Goal: Transaction & Acquisition: Download file/media

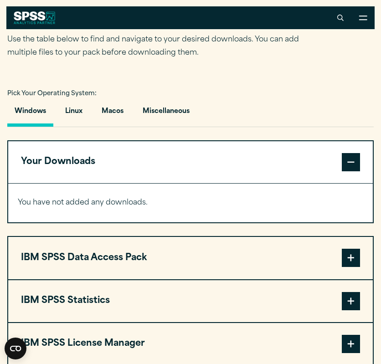
scroll to position [530, 0]
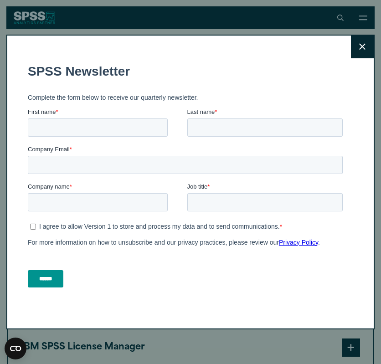
click at [363, 44] on button "Close" at bounding box center [362, 47] width 23 height 23
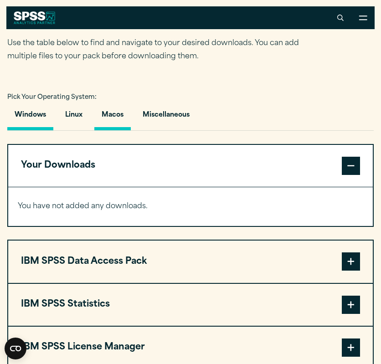
click at [118, 127] on button "Macos" at bounding box center [112, 117] width 36 height 26
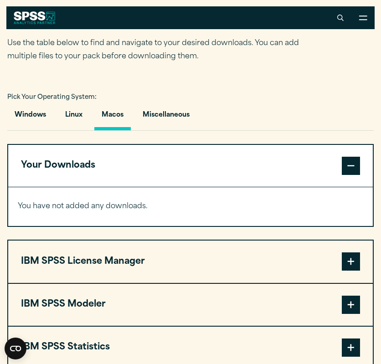
click at [118, 118] on button "Macos" at bounding box center [112, 117] width 36 height 26
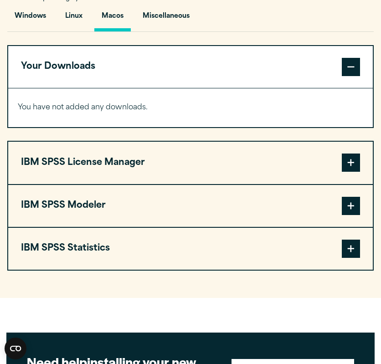
scroll to position [648, 0]
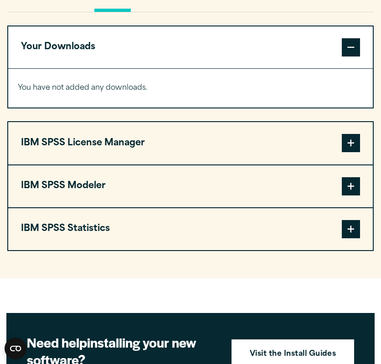
click at [99, 236] on button "IBM SPSS Statistics" at bounding box center [190, 229] width 365 height 42
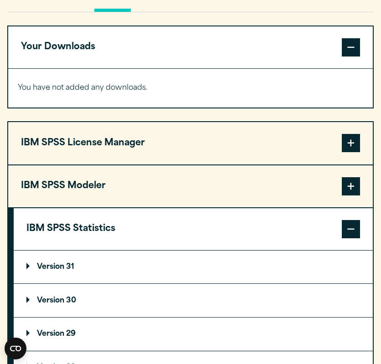
click at [70, 271] on p "Version 31" at bounding box center [50, 266] width 48 height 7
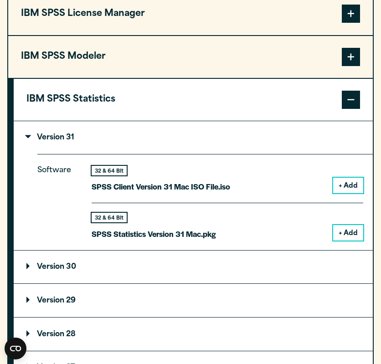
scroll to position [792, 0]
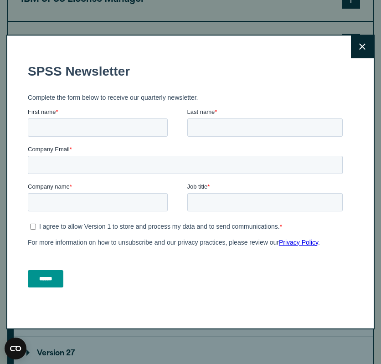
click at [358, 43] on button "Close" at bounding box center [362, 47] width 23 height 23
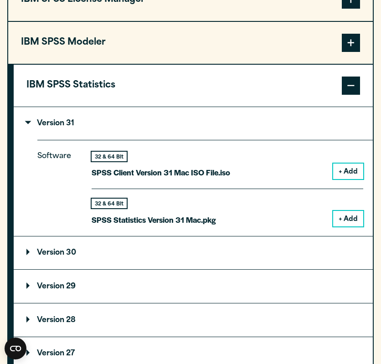
click at [65, 254] on p "Version 30" at bounding box center [51, 252] width 50 height 7
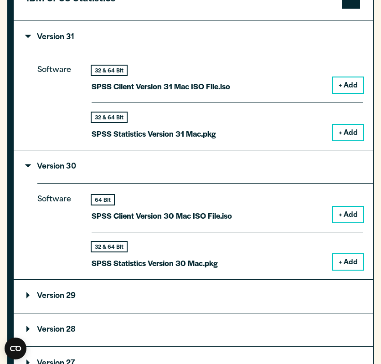
scroll to position [880, 0]
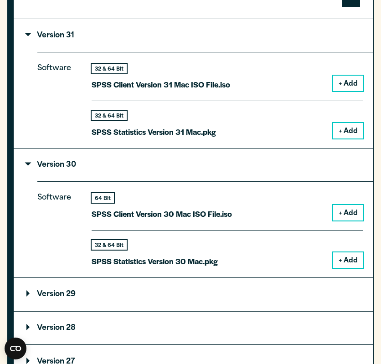
click at [339, 256] on button "+ Add" at bounding box center [348, 259] width 30 height 15
click at [355, 214] on button "+ Add" at bounding box center [348, 212] width 30 height 15
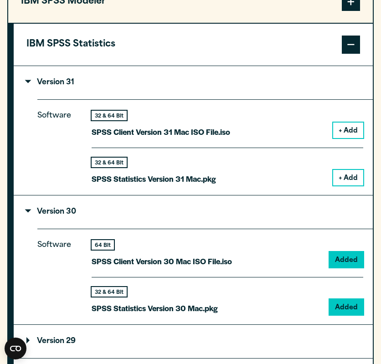
scroll to position [922, 0]
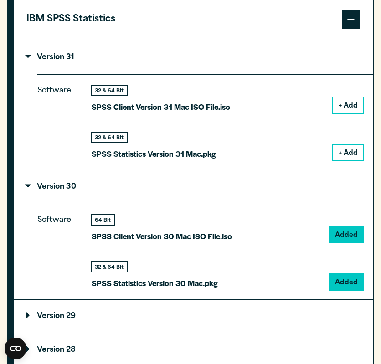
click at [206, 290] on p "SPSS Statistics Version 30 Mac.pkg" at bounding box center [155, 283] width 126 height 13
click at [118, 272] on div "32 & 64 Bit" at bounding box center [109, 267] width 35 height 10
click at [118, 284] on p "SPSS Statistics Version 30 Mac.pkg" at bounding box center [155, 283] width 126 height 13
click at [110, 272] on div "32 & 64 Bit" at bounding box center [109, 267] width 35 height 10
click at [69, 190] on p "Version 30" at bounding box center [51, 186] width 50 height 7
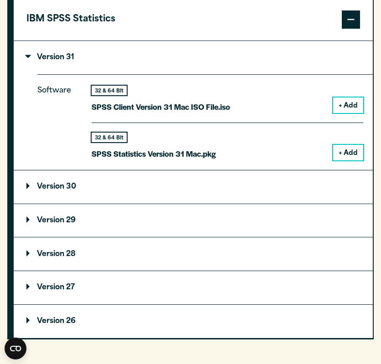
click at [69, 190] on p "Version 30" at bounding box center [51, 186] width 50 height 7
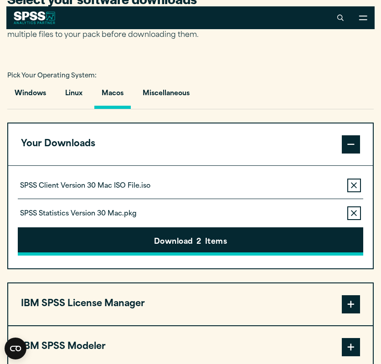
scroll to position [550, 0]
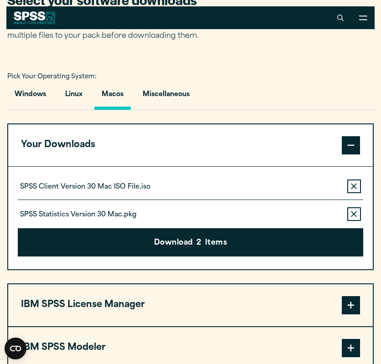
click at [224, 220] on div "SPSS Statistics Version 30 Mac.pkg Remove this item from your software download…" at bounding box center [190, 210] width 345 height 21
click at [115, 219] on p "SPSS Statistics Version 30 Mac.pkg" at bounding box center [78, 215] width 117 height 9
click at [351, 187] on icon "button" at bounding box center [354, 186] width 6 height 6
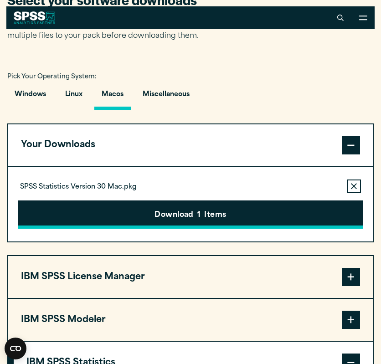
click at [241, 219] on button "Download 1 Items" at bounding box center [190, 214] width 345 height 28
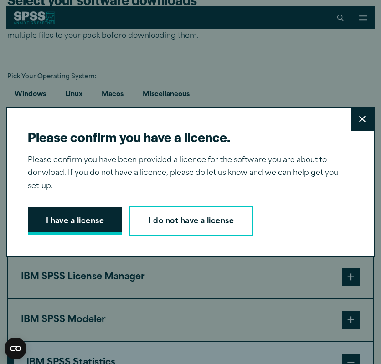
click at [103, 227] on button "I have a license" at bounding box center [75, 221] width 95 height 28
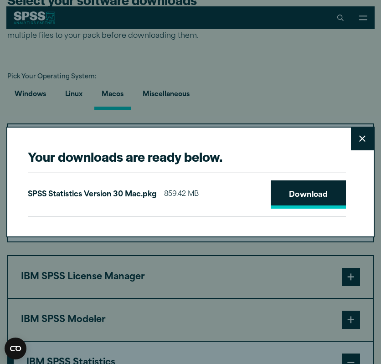
click at [295, 197] on link "Download" at bounding box center [309, 194] width 76 height 28
